Goal: Information Seeking & Learning: Check status

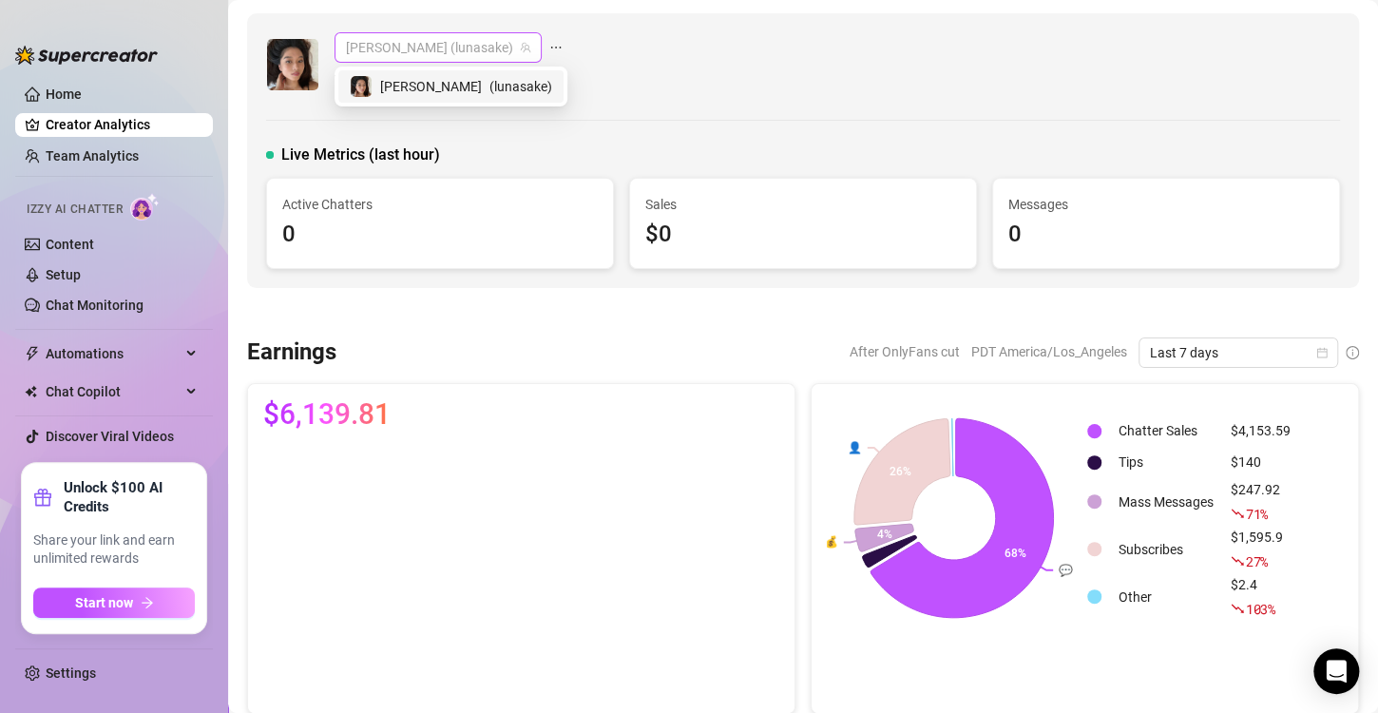
click at [394, 48] on span "[PERSON_NAME] (lunasake)" at bounding box center [438, 47] width 184 height 29
click at [109, 152] on link "Team Analytics" at bounding box center [92, 155] width 93 height 15
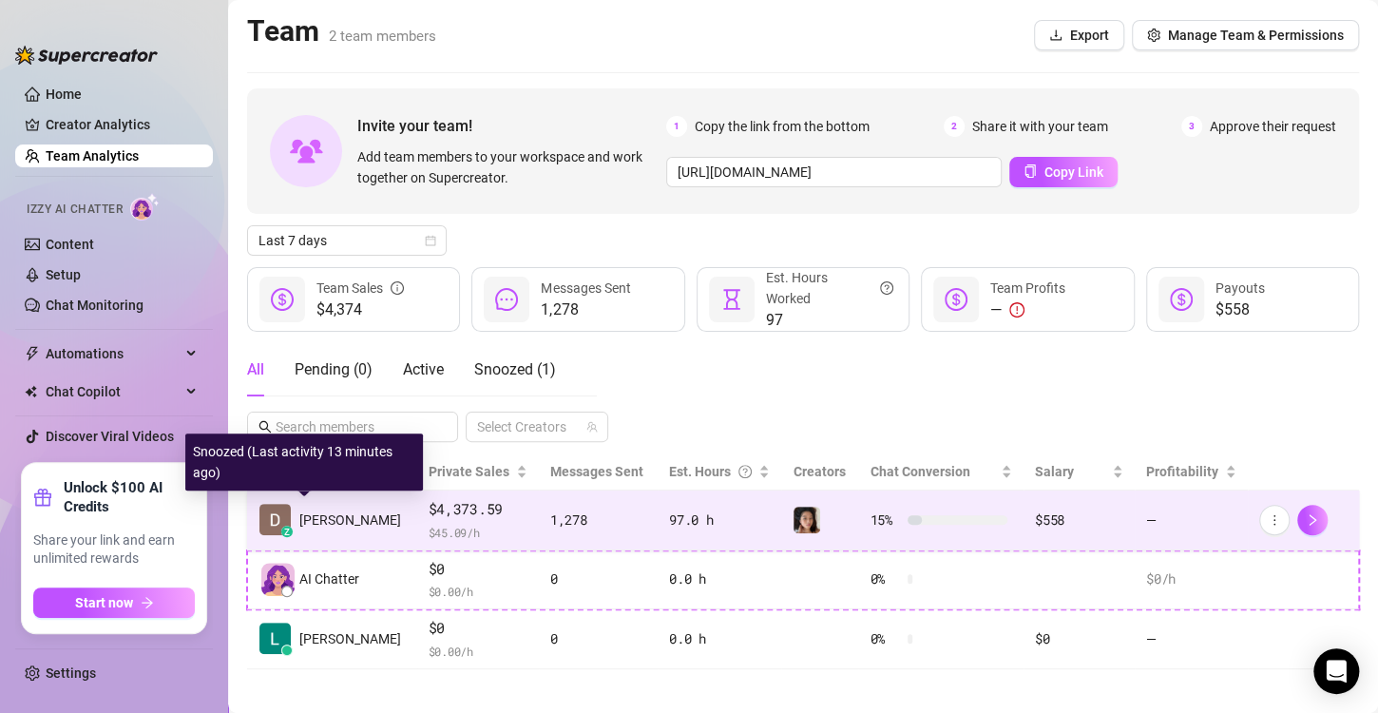
click at [335, 516] on span "[PERSON_NAME]" at bounding box center [350, 519] width 102 height 21
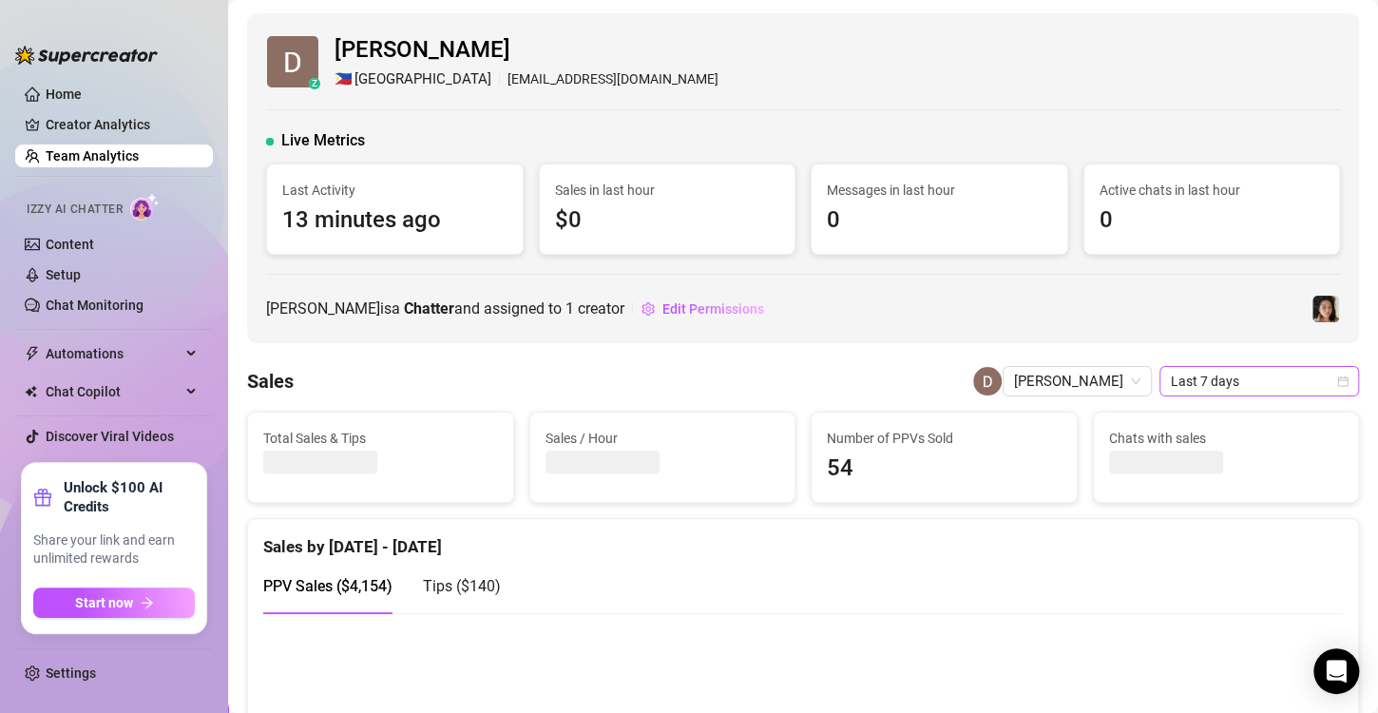
click at [1204, 373] on span "Last 7 days" at bounding box center [1259, 381] width 177 height 29
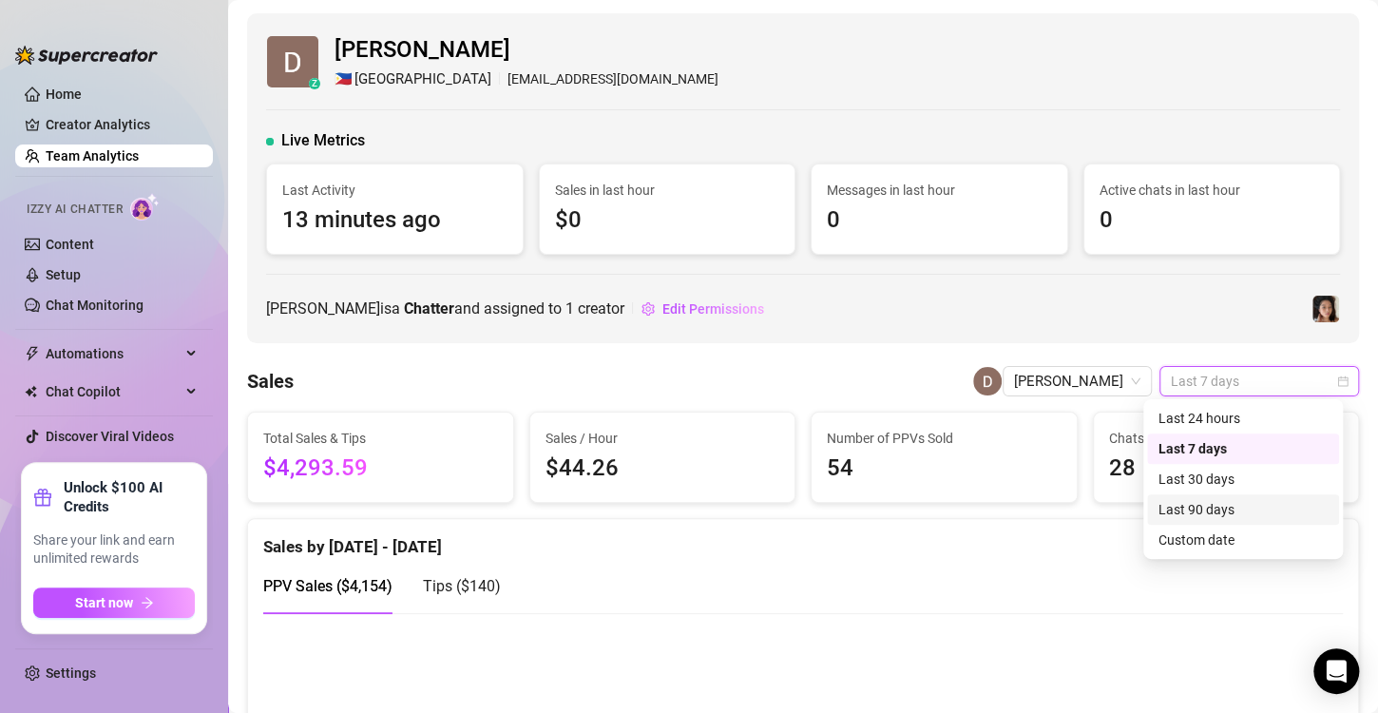
click at [1217, 503] on div "Last 90 days" at bounding box center [1242, 509] width 169 height 21
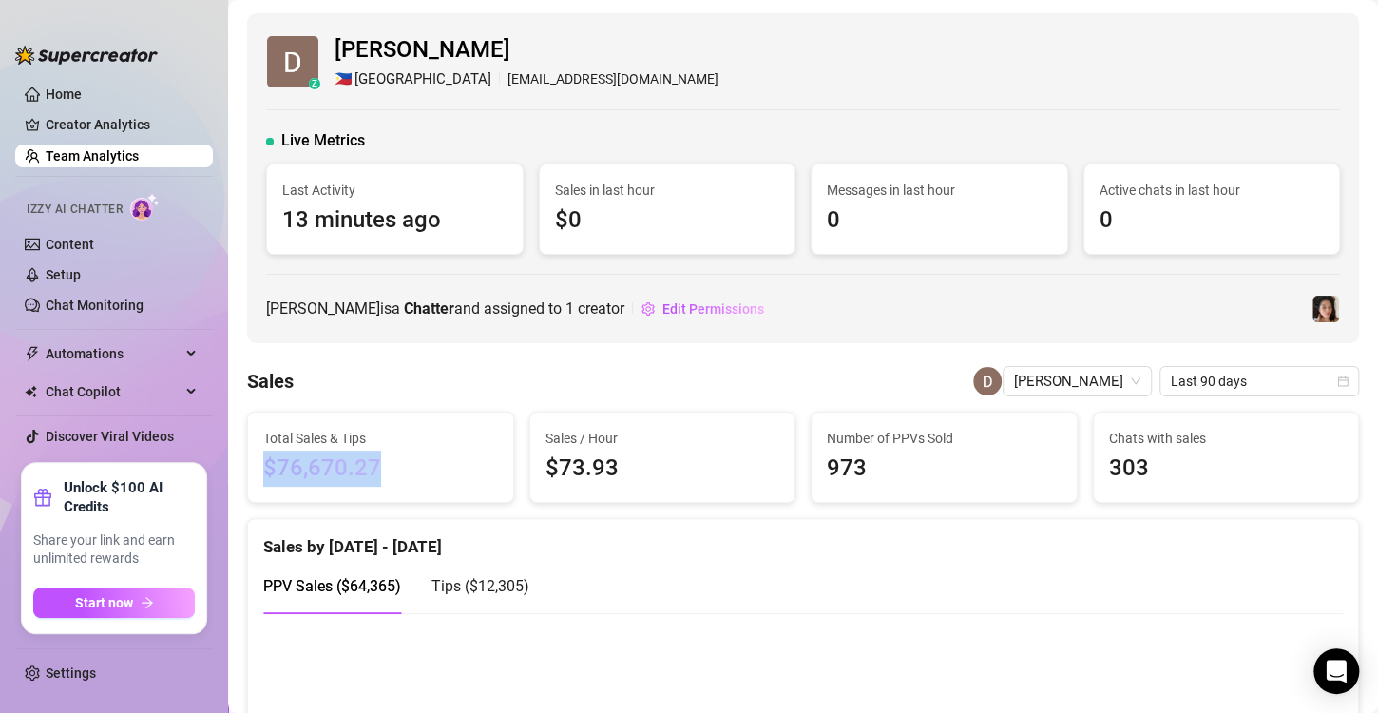
drag, startPoint x: 386, startPoint y: 464, endPoint x: 258, endPoint y: 469, distance: 128.4
click at [258, 469] on div "Total Sales & Tips $76,670.27" at bounding box center [380, 456] width 265 height 89
copy span "$76,670.27"
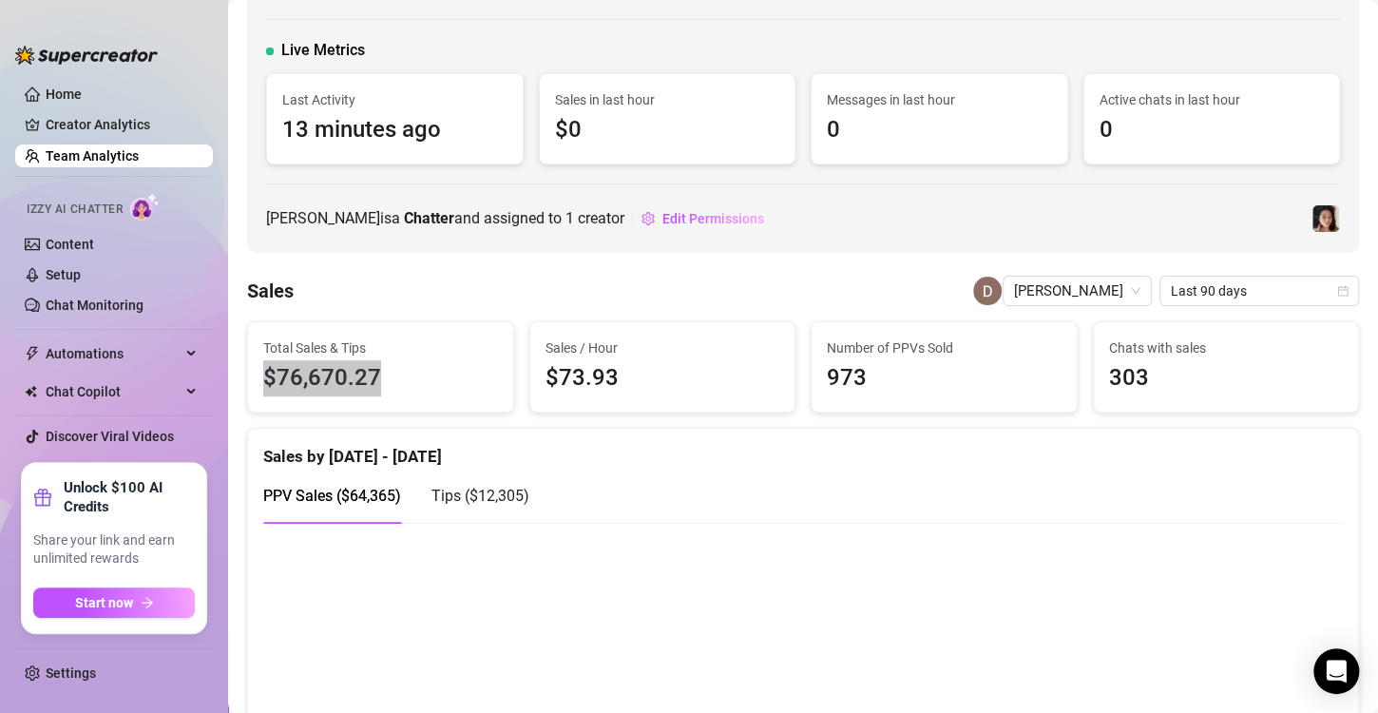
scroll to position [95, 0]
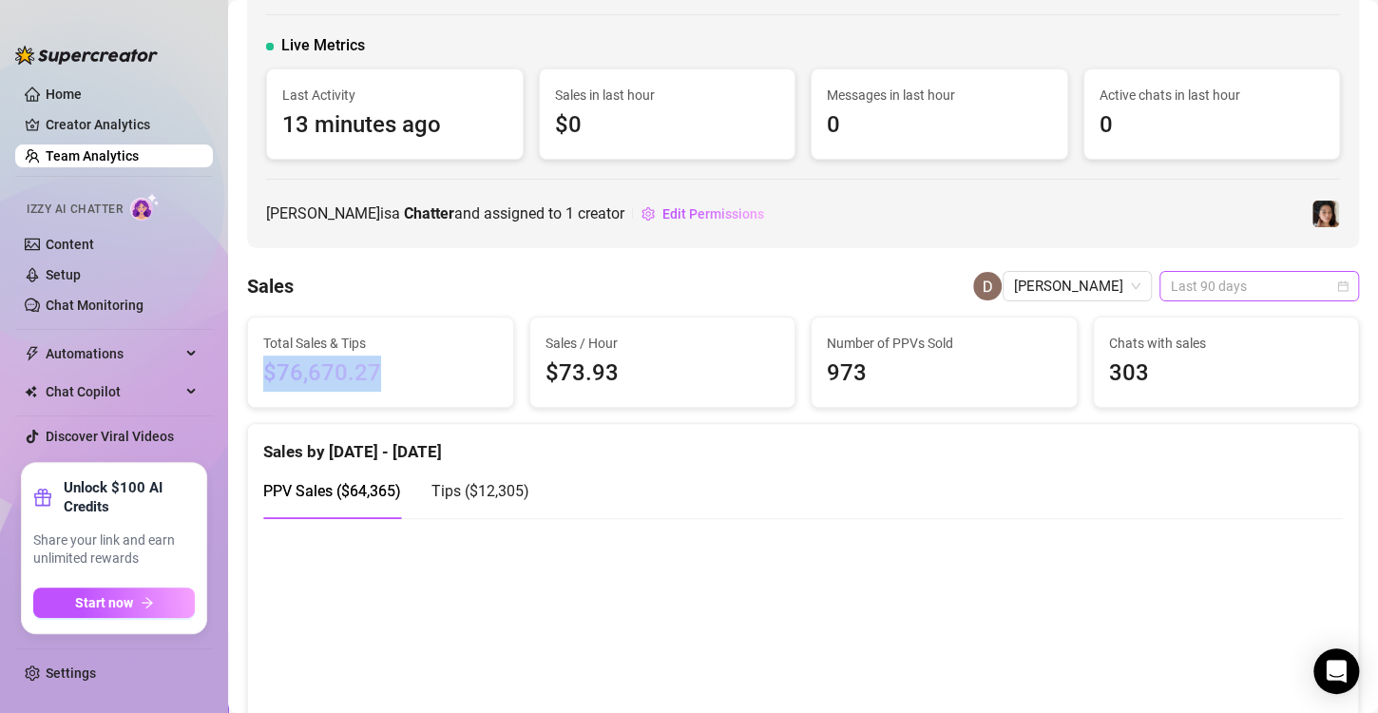
click at [1271, 286] on span "Last 90 days" at bounding box center [1259, 286] width 177 height 29
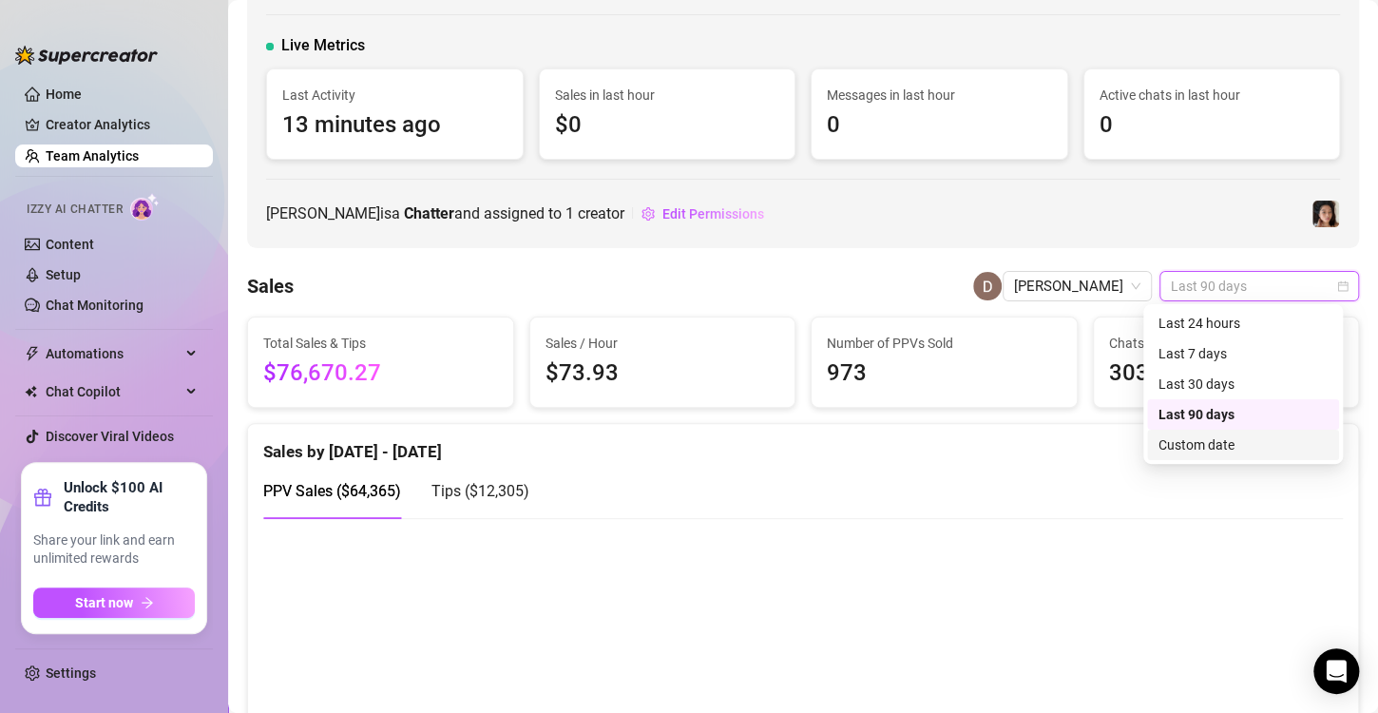
click at [1243, 445] on div "Custom date" at bounding box center [1242, 444] width 169 height 21
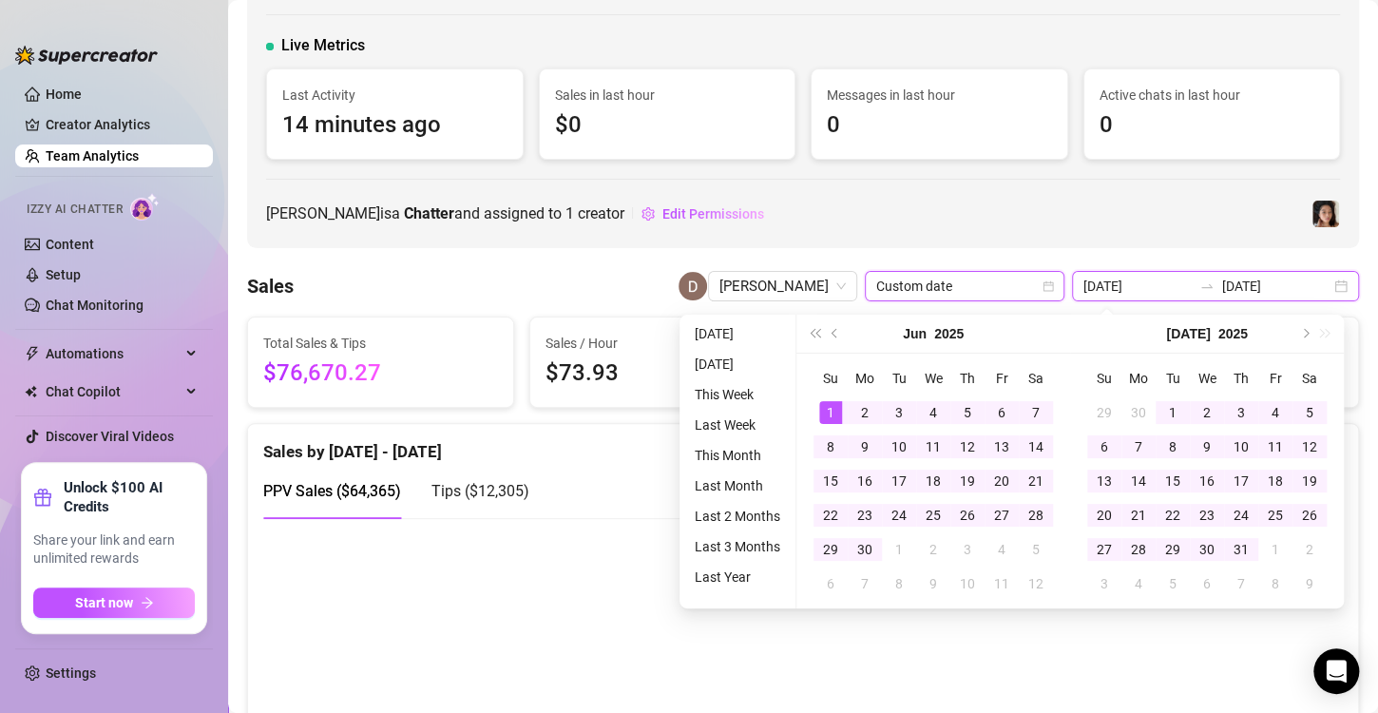
click at [1127, 284] on input "[DATE]" at bounding box center [1137, 286] width 108 height 21
click at [1132, 284] on input "[DATE]" at bounding box center [1137, 286] width 108 height 21
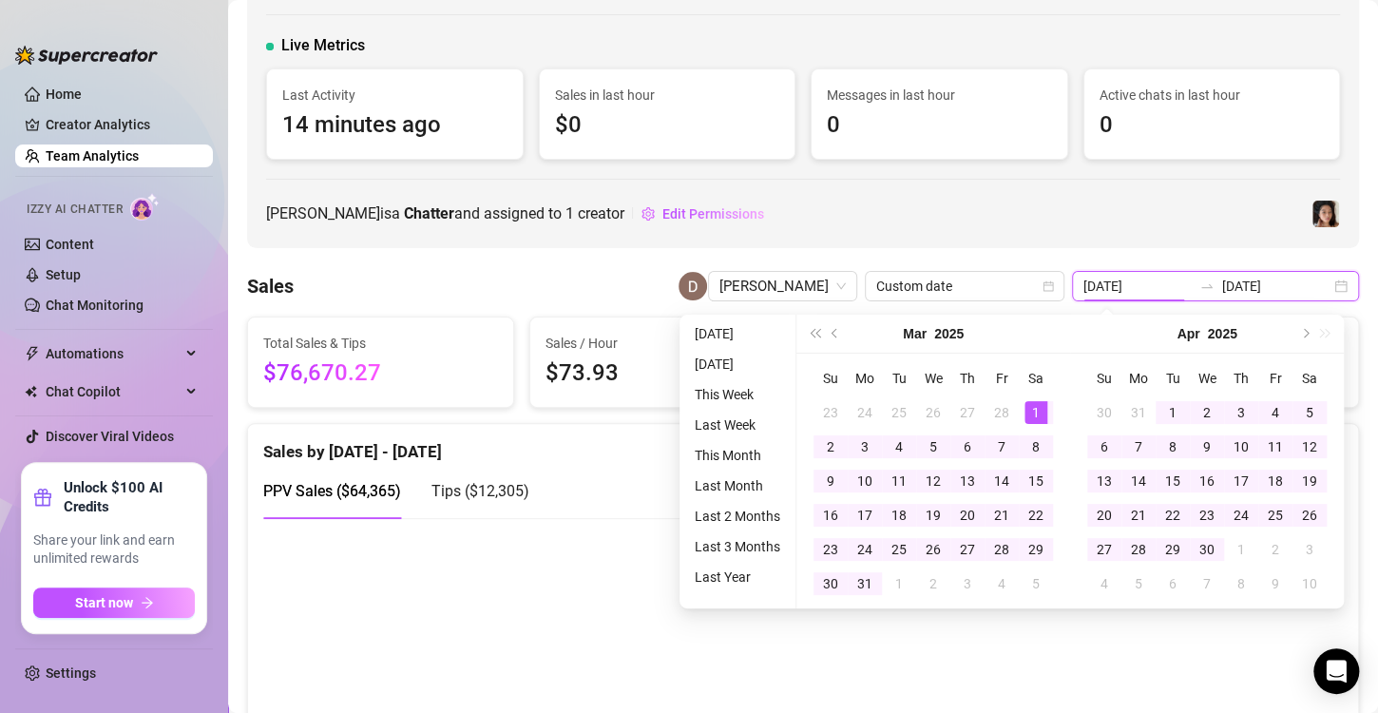
type input "[DATE]"
click at [1269, 247] on div "z [PERSON_NAME] 🇵🇭 [GEOGRAPHIC_DATA] [EMAIL_ADDRESS][DOMAIN_NAME] Live Metrics …" at bounding box center [803, 83] width 1112 height 330
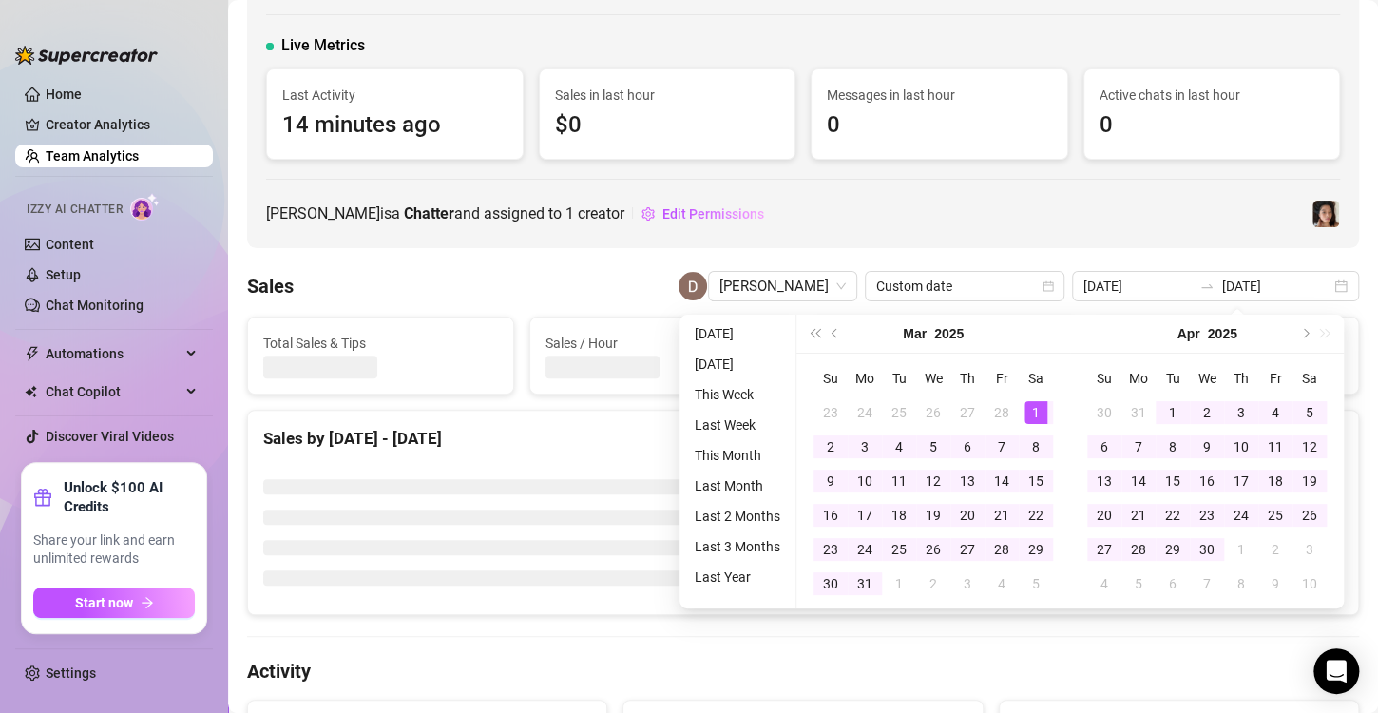
type input "[DATE]"
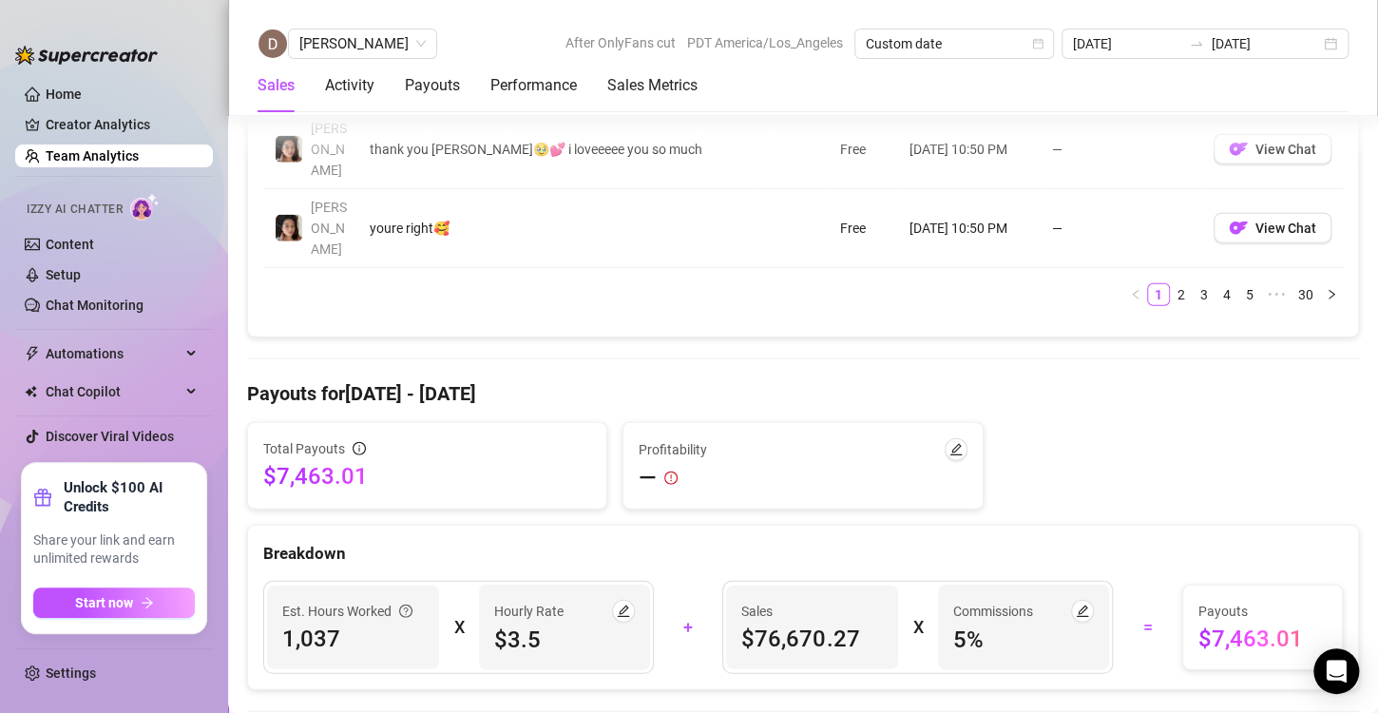
scroll to position [2091, 0]
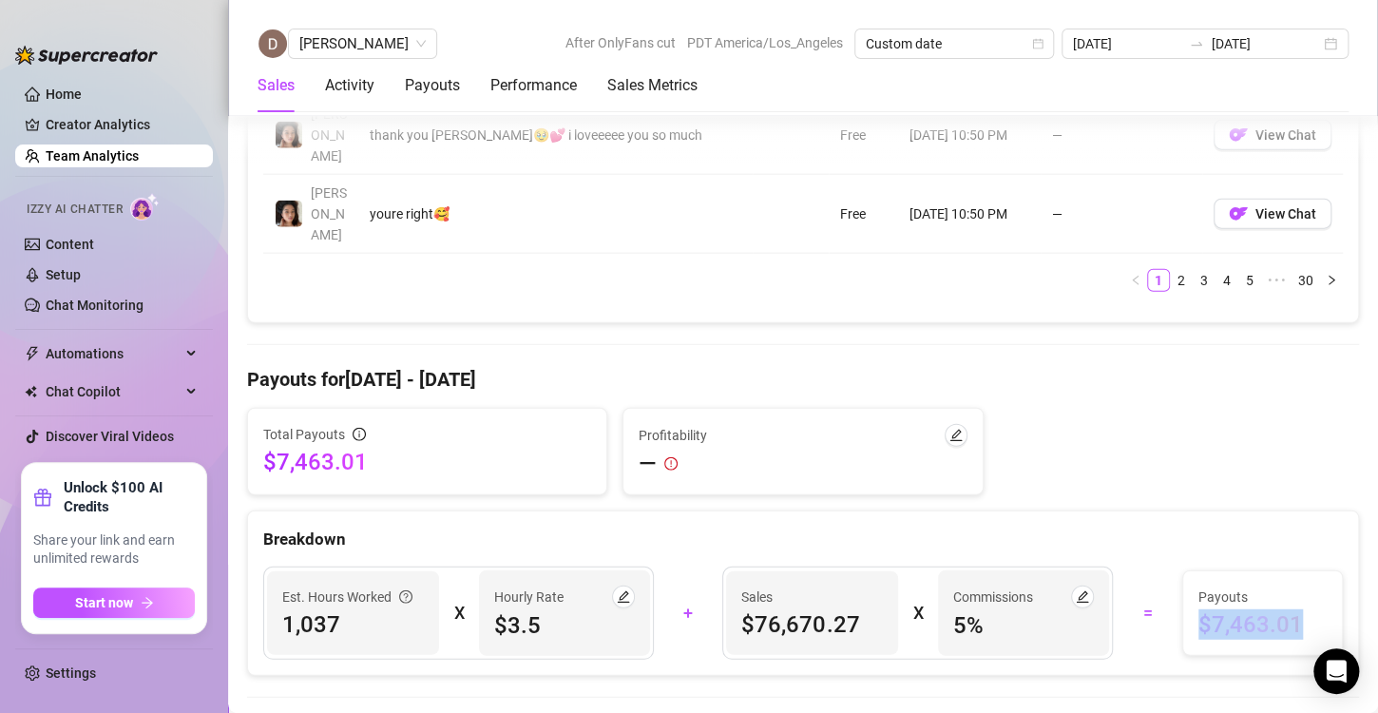
drag, startPoint x: 1295, startPoint y: 306, endPoint x: 1189, endPoint y: 301, distance: 106.5
click at [1198, 609] on span "$7,463.01" at bounding box center [1262, 624] width 128 height 30
copy span "$7,463.01"
